Goal: Transaction & Acquisition: Download file/media

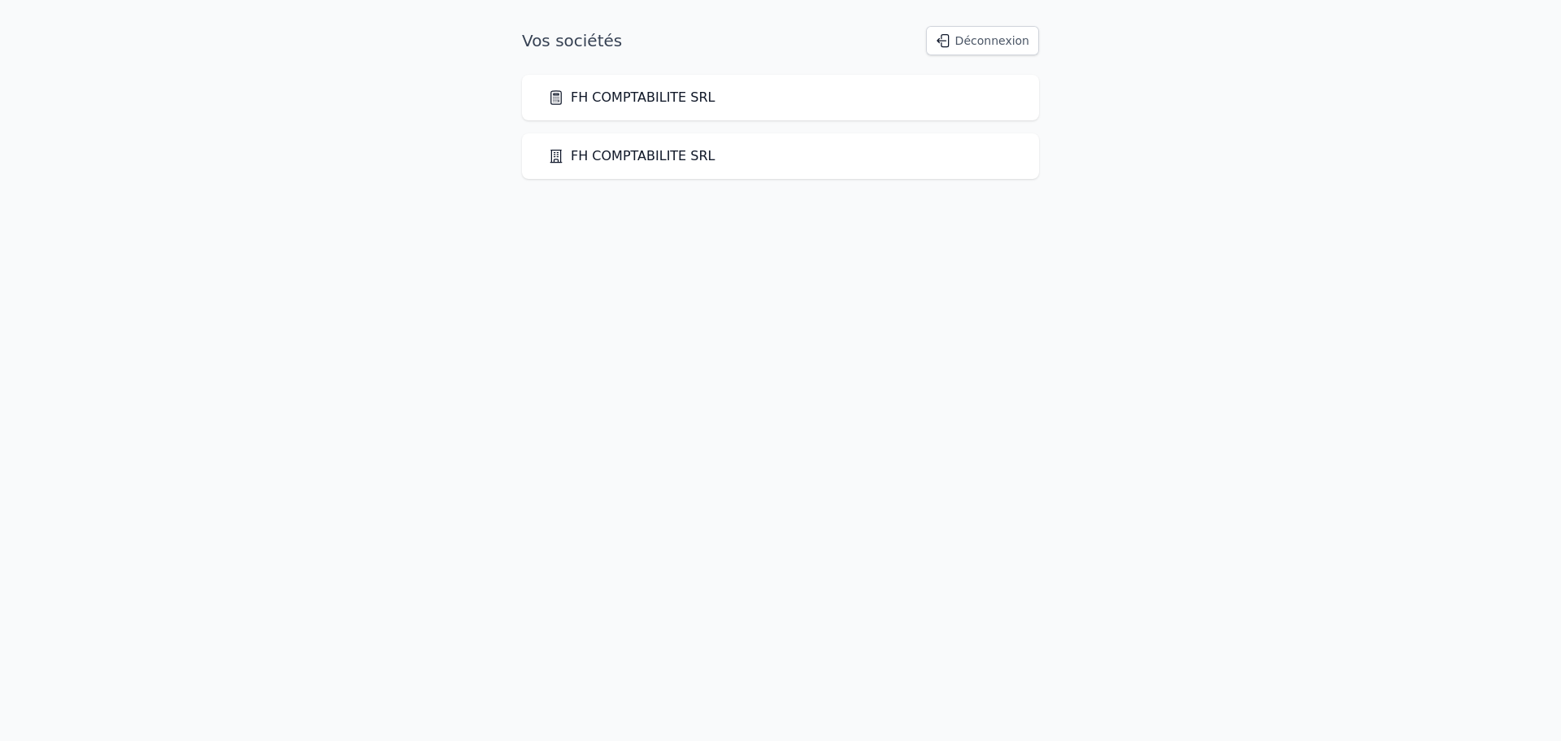
click at [631, 110] on div "FH COMPTABILITE SRL" at bounding box center [780, 98] width 517 height 46
click at [618, 99] on link "FH COMPTABILITE SRL" at bounding box center [631, 98] width 167 height 20
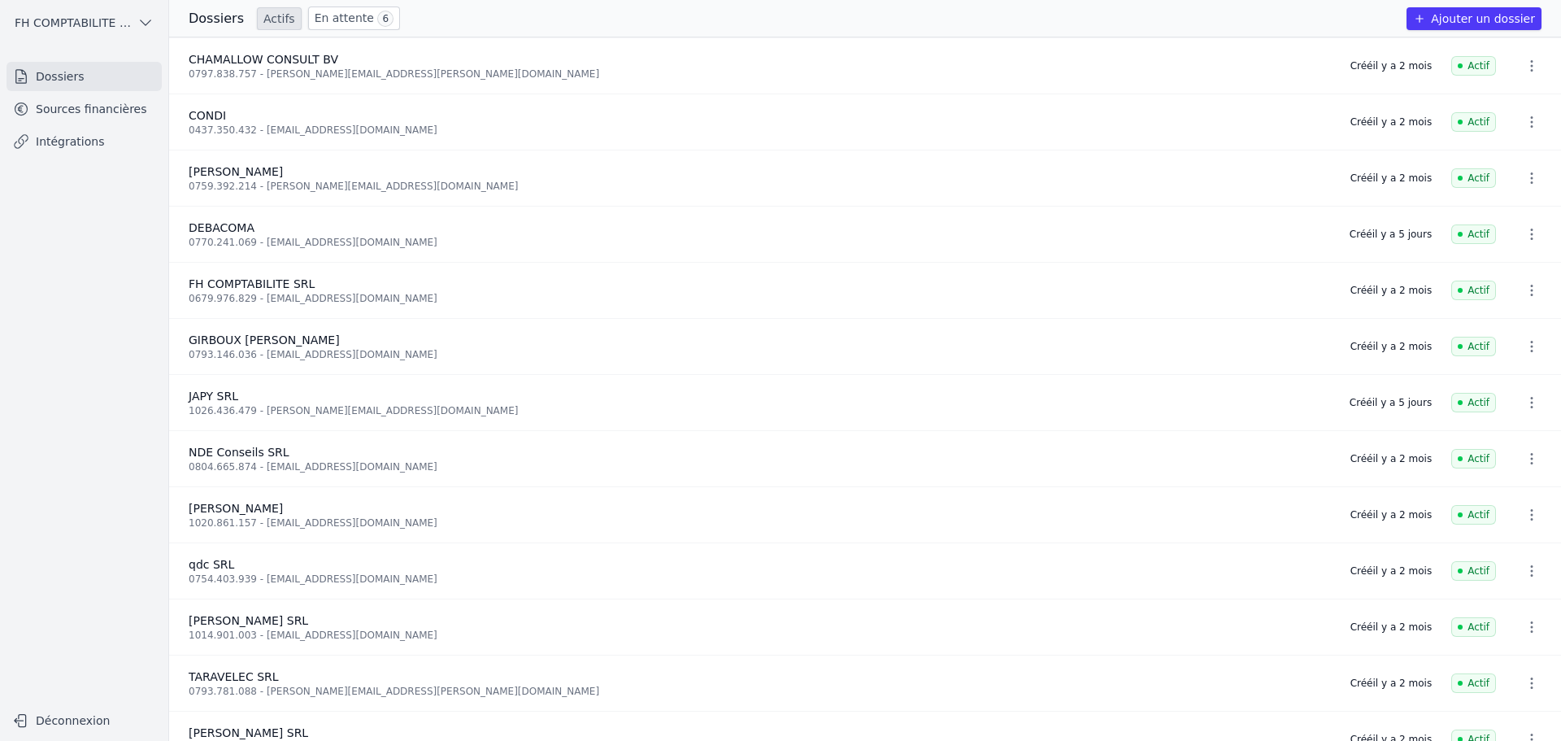
click at [102, 121] on link "Sources financières" at bounding box center [84, 108] width 155 height 29
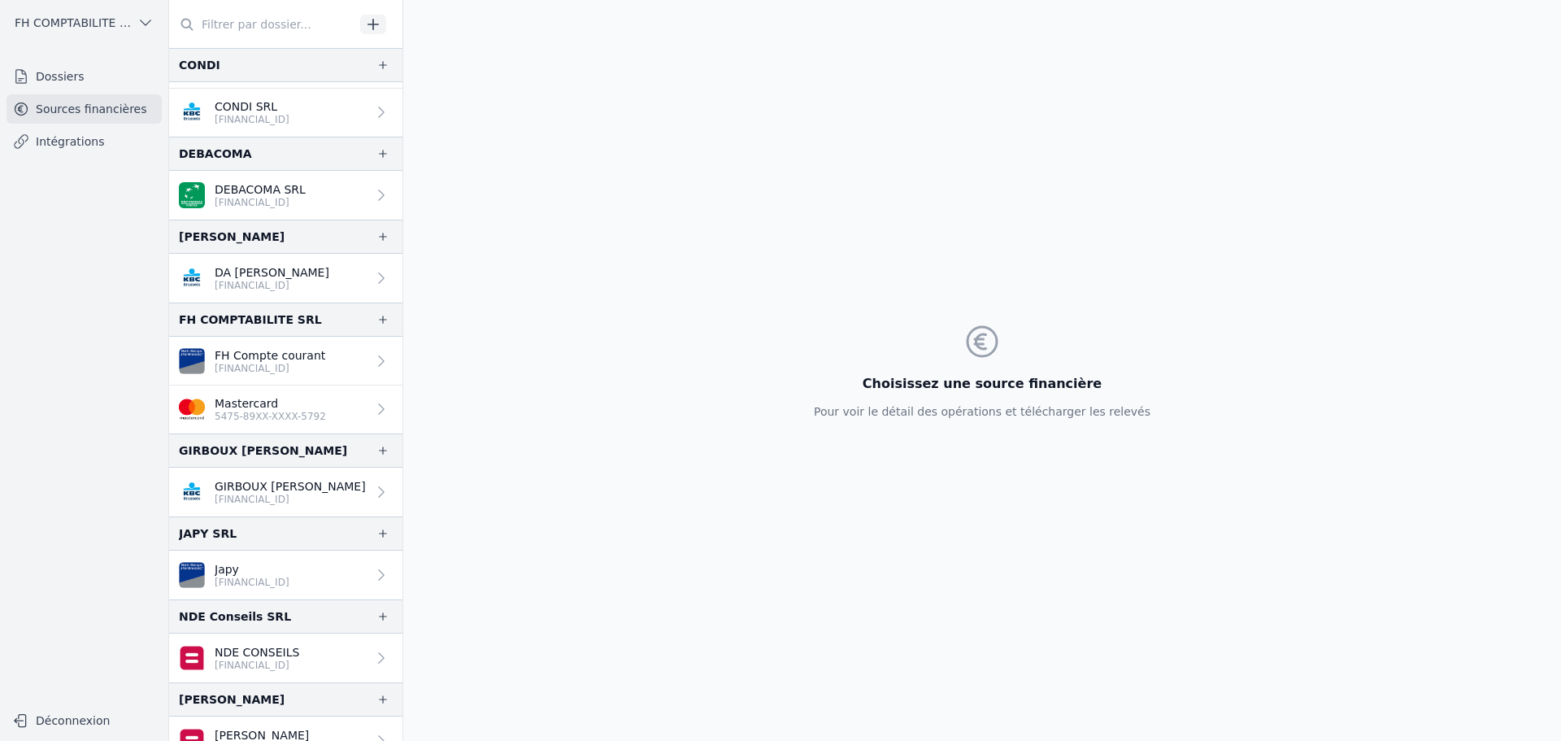
click at [280, 644] on div "NDE CONSEILS [FINANCIAL_ID]" at bounding box center [257, 658] width 85 height 28
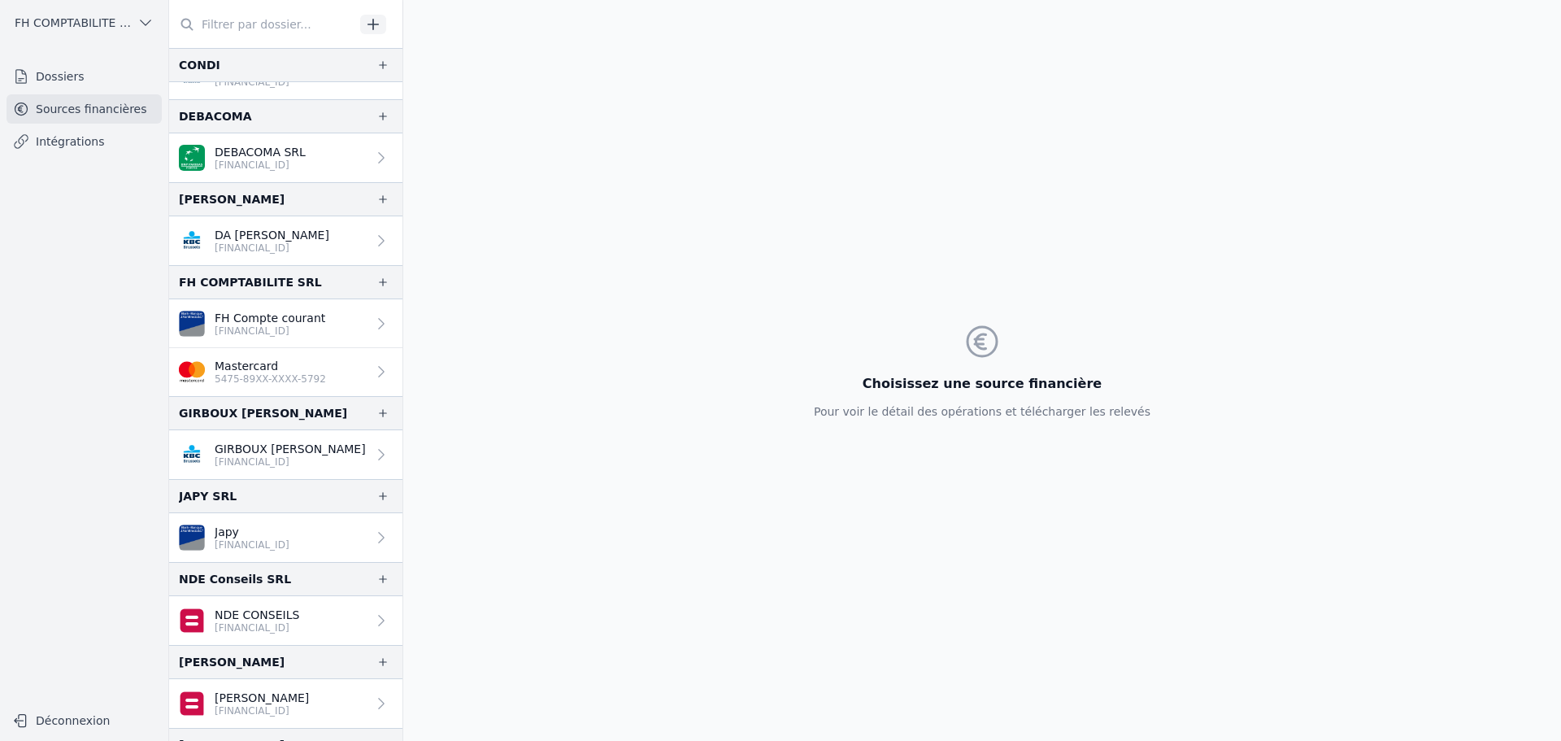
click at [326, 533] on link "Japy [FINANCIAL_ID]" at bounding box center [285, 537] width 233 height 49
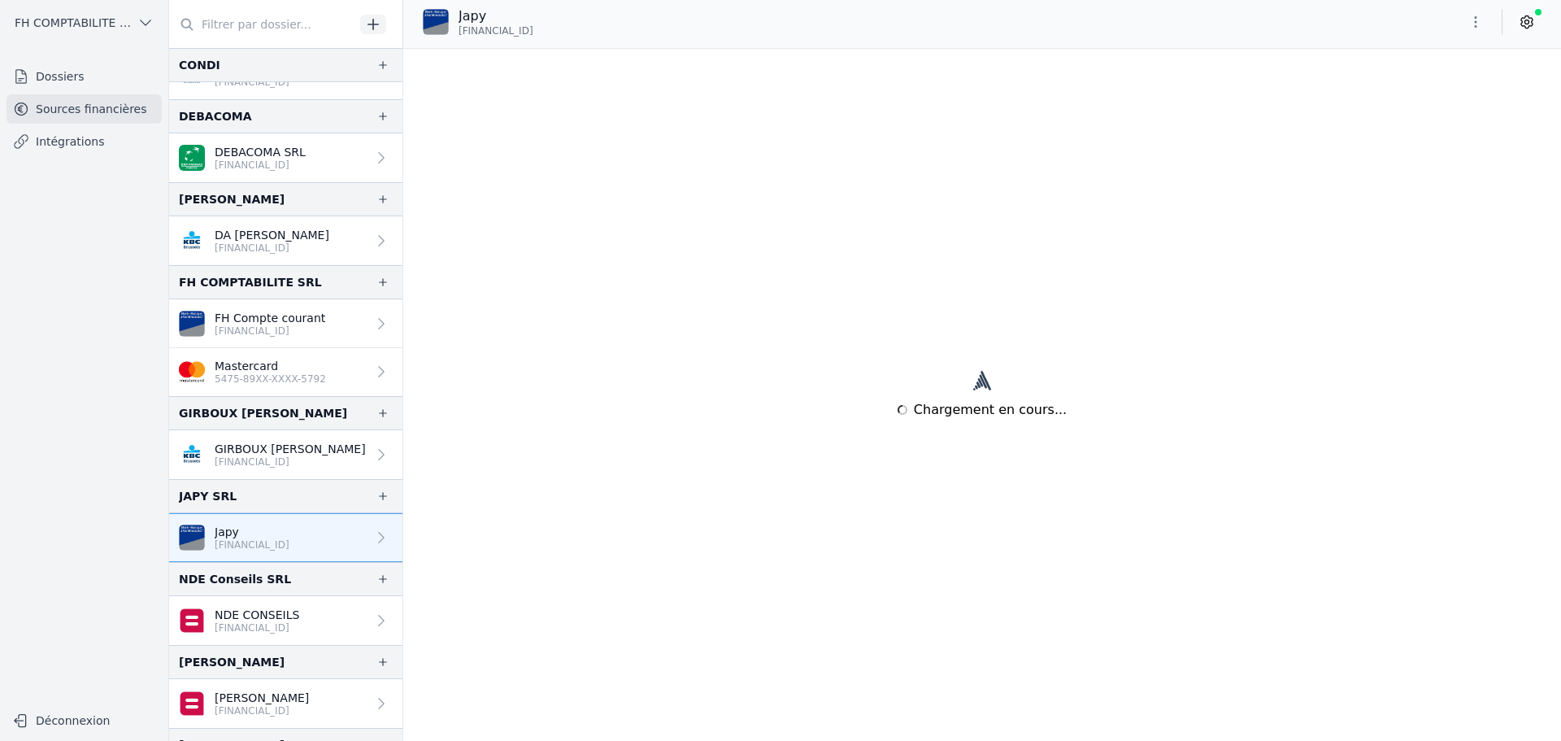
click at [328, 541] on link "Japy [FINANCIAL_ID]" at bounding box center [285, 537] width 233 height 49
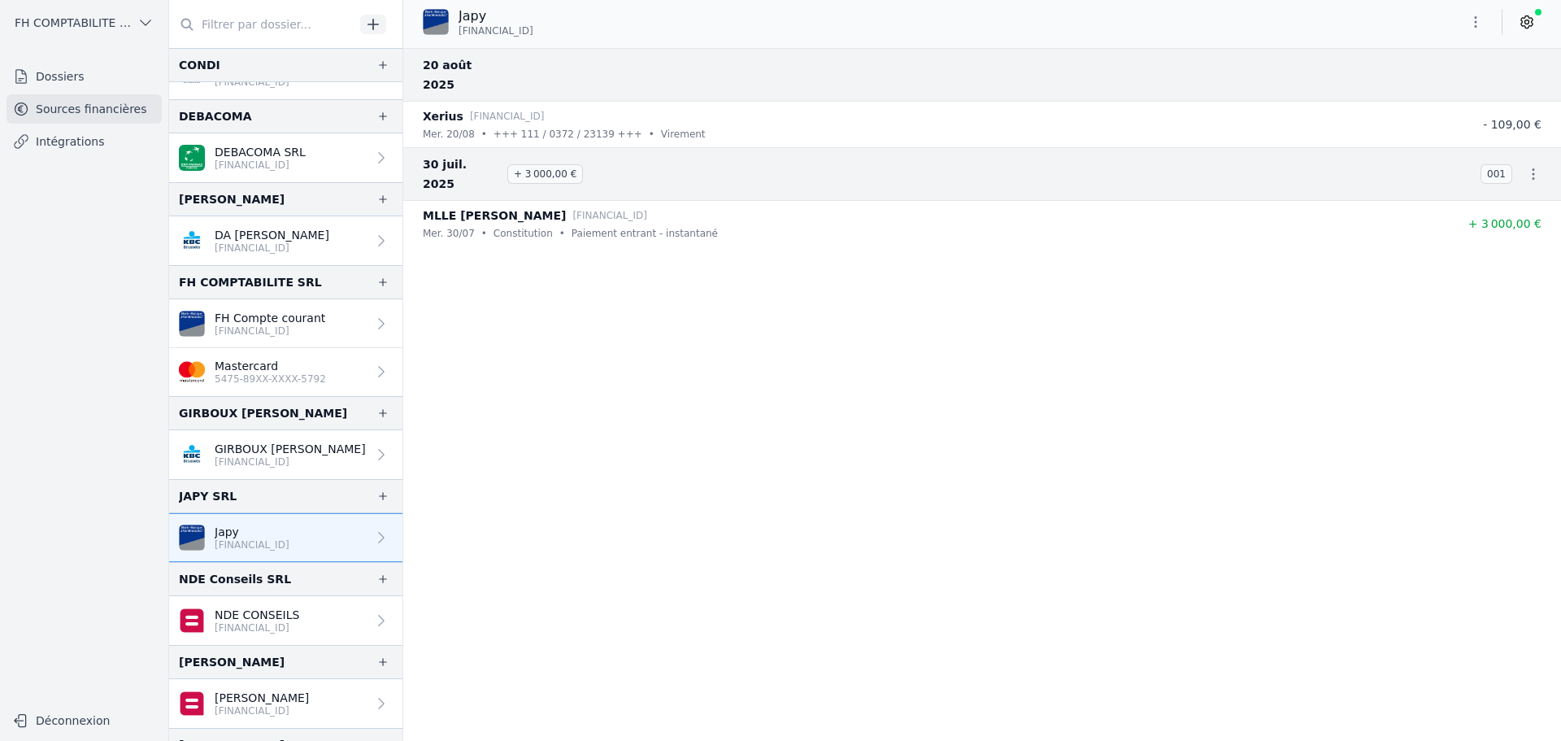
click at [1533, 168] on icon "button" at bounding box center [1534, 173] width 2 height 11
click at [1494, 167] on link "Télécharger les CODA" at bounding box center [1479, 173] width 149 height 29
click at [1526, 166] on icon "button" at bounding box center [1533, 174] width 16 height 16
drag, startPoint x: 1487, startPoint y: 177, endPoint x: 1466, endPoint y: 185, distance: 22.4
click at [1487, 177] on link "Télécharger les CODA" at bounding box center [1479, 173] width 149 height 29
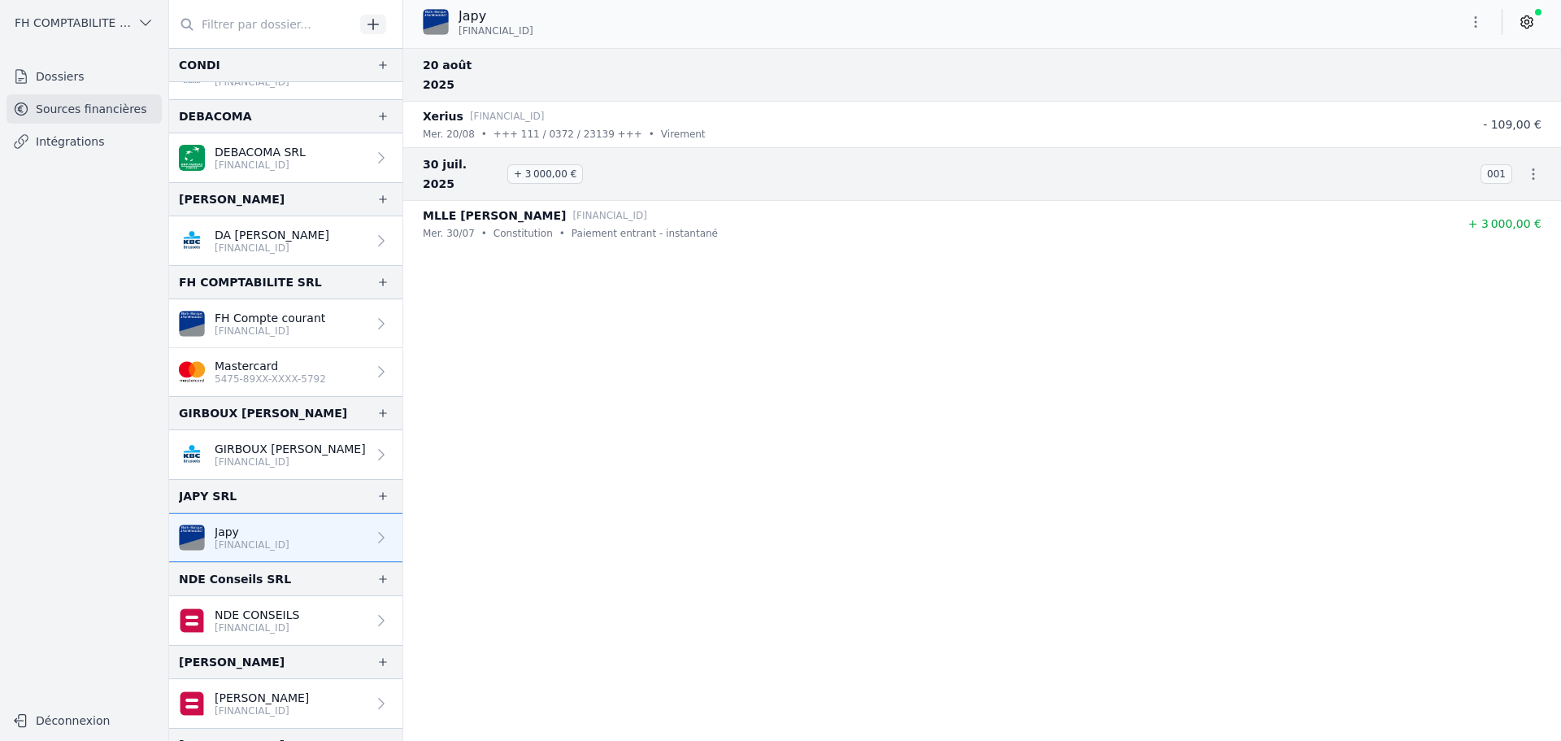
click at [1518, 158] on button "button" at bounding box center [1533, 174] width 33 height 33
click at [1506, 165] on link "Télécharger les CODA" at bounding box center [1479, 173] width 149 height 29
